Goal: Transaction & Acquisition: Purchase product/service

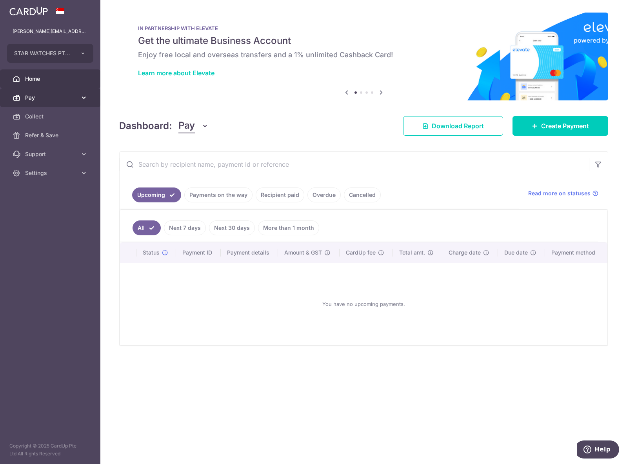
click at [57, 94] on span "Pay" at bounding box center [51, 98] width 52 height 8
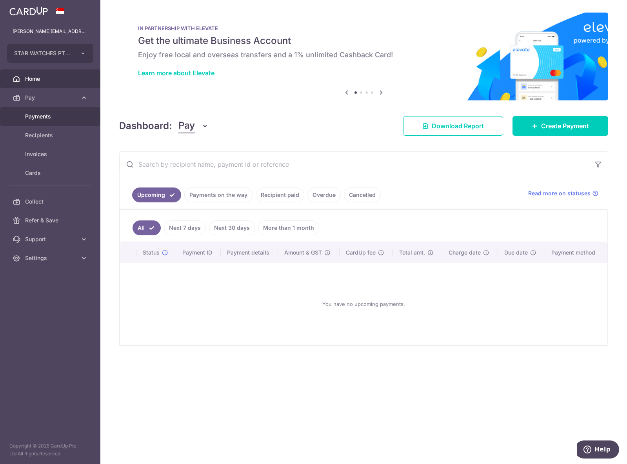
click at [50, 114] on span "Payments" at bounding box center [51, 117] width 52 height 8
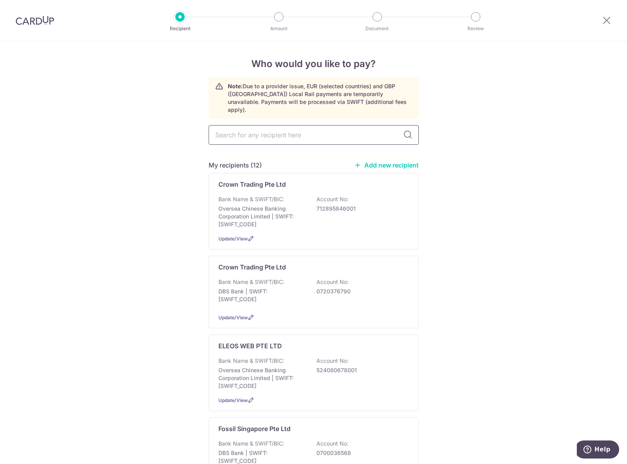
click at [263, 128] on input "text" at bounding box center [314, 135] width 210 height 20
type input "milano"
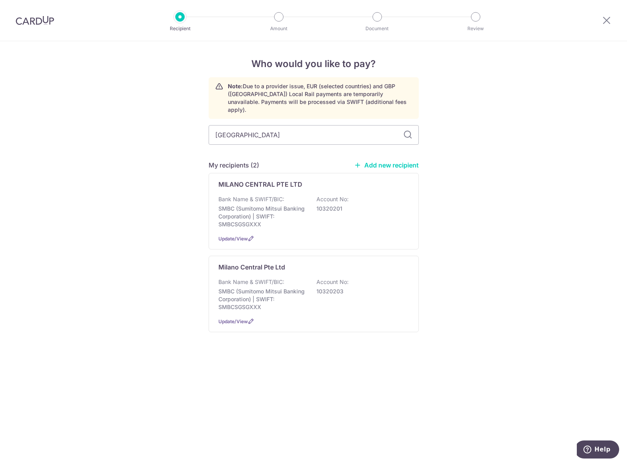
click at [496, 181] on div "Who would you like to pay? Note: Due to a provider issue, EUR (selected countri…" at bounding box center [313, 252] width 627 height 423
click at [142, 210] on div "Who would you like to pay? Note: Due to a provider issue, EUR (selected countri…" at bounding box center [313, 252] width 627 height 423
click at [348, 216] on div "Bank Name & SWIFT/BIC: SMBC (Sumitomo Mitsui Banking Corporation) | SWIFT: SMBC…" at bounding box center [313, 211] width 191 height 33
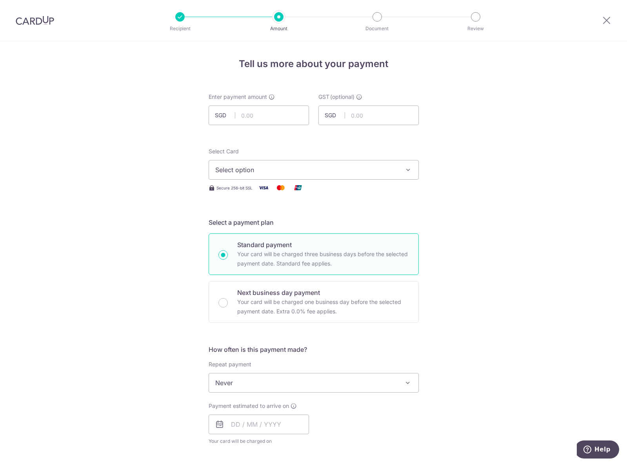
drag, startPoint x: 551, startPoint y: 49, endPoint x: 558, endPoint y: 44, distance: 8.8
click at [549, 49] on div "Tell us more about your payment Enter payment amount SGD GST (optional) SGD Sel…" at bounding box center [313, 422] width 627 height 762
click at [280, 123] on input "text" at bounding box center [259, 115] width 100 height 20
type input "6,695.43"
drag, startPoint x: 534, startPoint y: 164, endPoint x: 465, endPoint y: 163, distance: 69.4
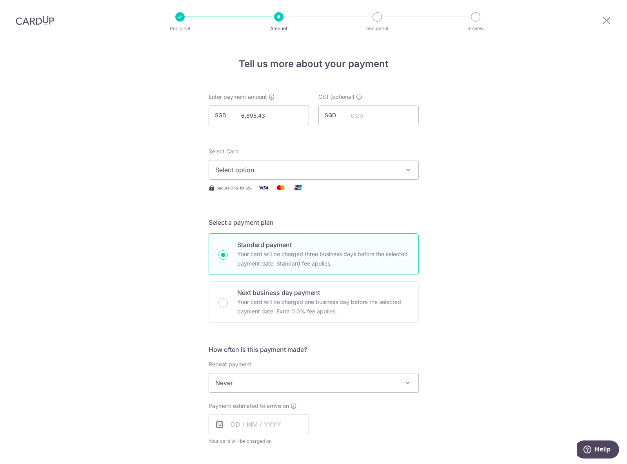
click at [532, 165] on div "Tell us more about your payment Enter payment amount SGD 6,695.43 6695.43 GST (…" at bounding box center [313, 422] width 627 height 762
click at [371, 172] on span "Select option" at bounding box center [306, 169] width 183 height 9
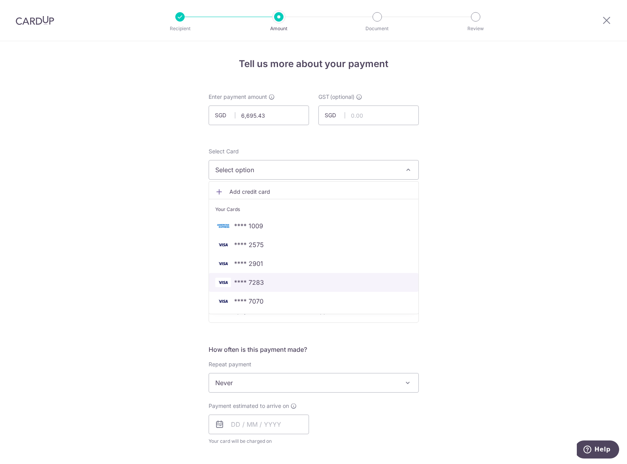
click at [278, 288] on link "**** 7283" at bounding box center [313, 282] width 209 height 19
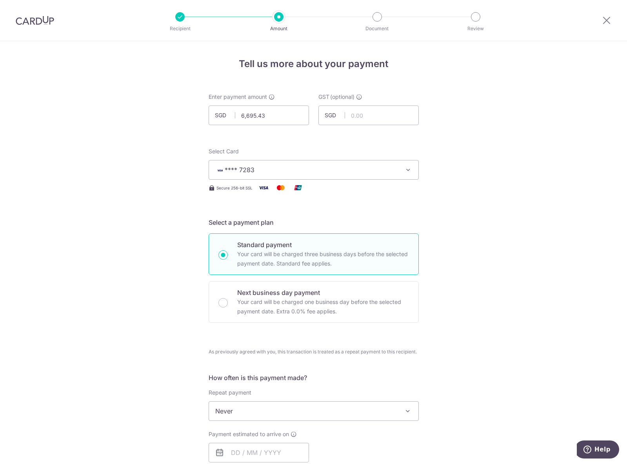
click at [497, 234] on div "Tell us more about your payment Enter payment amount SGD 6,695.43 6695.43 GST (…" at bounding box center [313, 436] width 627 height 790
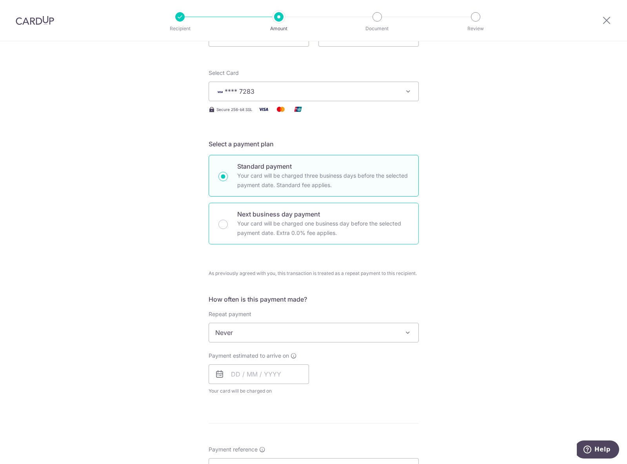
click at [339, 213] on p "Next business day payment" at bounding box center [323, 213] width 172 height 9
click at [228, 220] on input "Next business day payment Your card will be charged one business day before the…" at bounding box center [222, 224] width 9 height 9
radio input "false"
radio input "true"
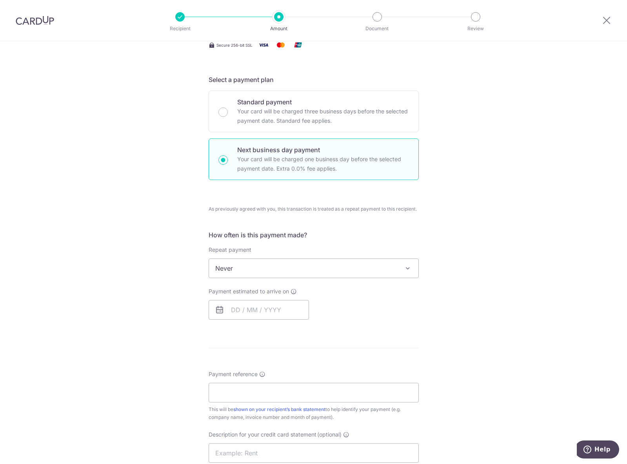
scroll to position [157, 0]
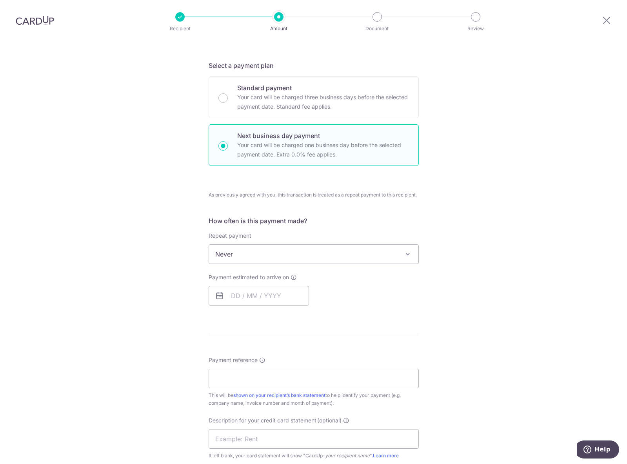
click at [584, 116] on div "Tell us more about your payment Enter payment amount SGD 6,695.43 6695.43 GST (…" at bounding box center [313, 292] width 627 height 817
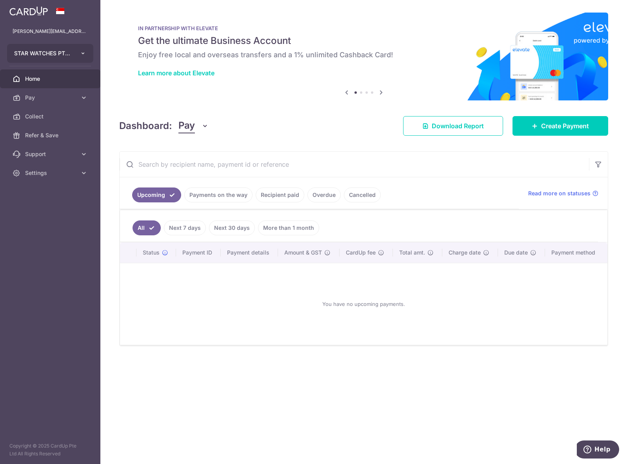
click at [66, 47] on button "STAR WATCHES PTE LTD" at bounding box center [50, 53] width 86 height 19
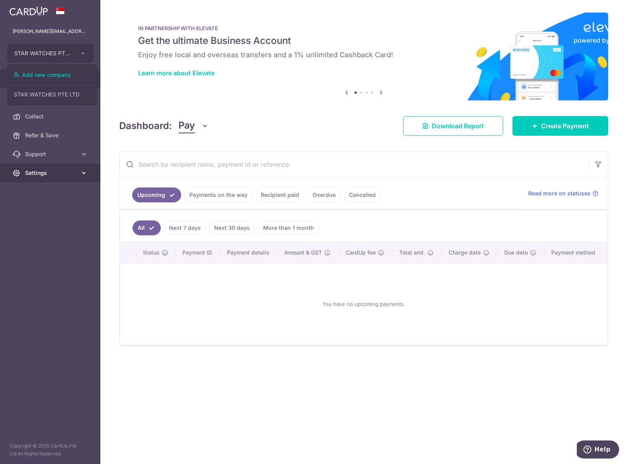
click at [33, 170] on span "Settings" at bounding box center [51, 173] width 52 height 8
click at [51, 216] on div at bounding box center [316, 234] width 633 height 468
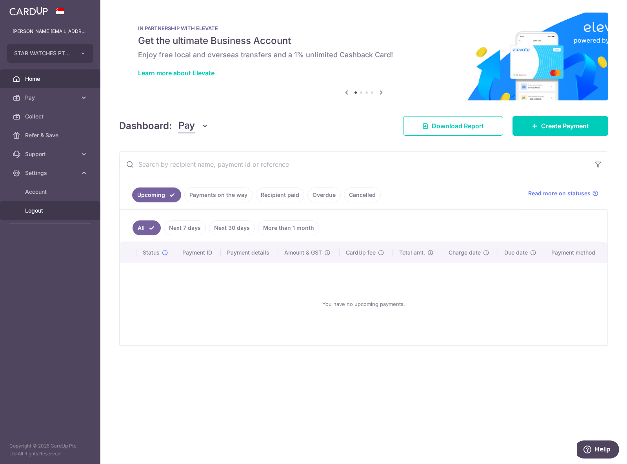
click at [60, 218] on link "Logout" at bounding box center [50, 210] width 100 height 19
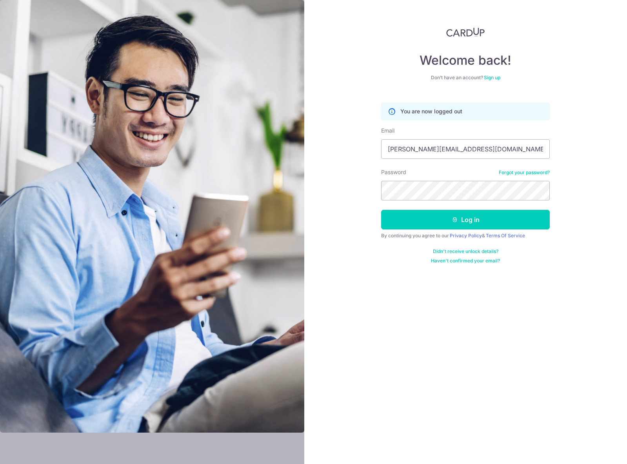
click at [426, 160] on form "You are now logged out Email sean+cardup@crowntpl.com Password Forgot your pass…" at bounding box center [465, 179] width 169 height 167
click at [430, 154] on input "sean+cardup@crowntpl.com" at bounding box center [465, 149] width 169 height 20
type input "[PERSON_NAME][EMAIL_ADDRESS][DOMAIN_NAME]"
click at [442, 219] on button "Log in" at bounding box center [465, 220] width 169 height 20
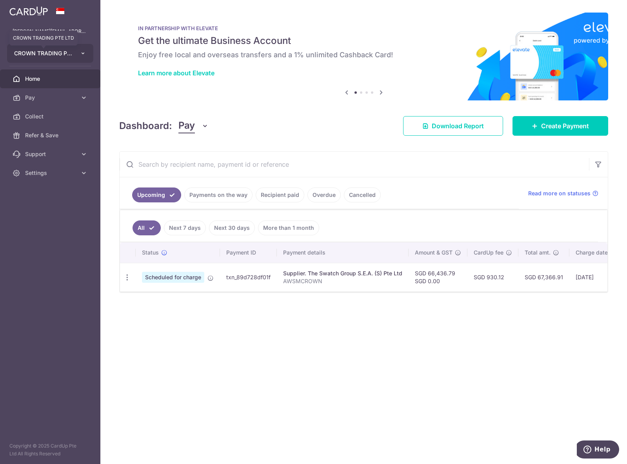
click at [58, 53] on span "CROWN TRADING PTE LTD" at bounding box center [43, 53] width 58 height 8
